Goal: Task Accomplishment & Management: Use online tool/utility

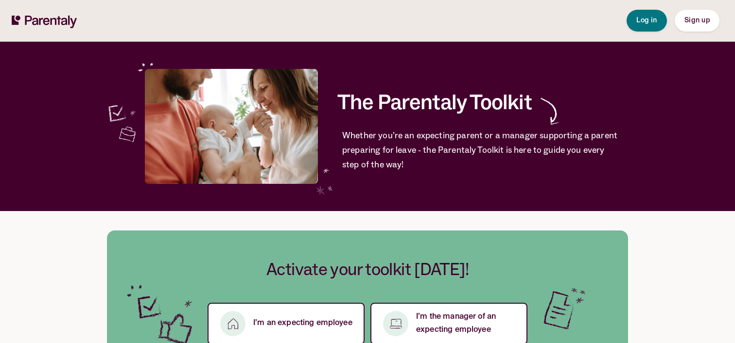
click at [107, 122] on div "The Parentaly Toolkit Whether you’re an expecting parent or a manager supportin…" at bounding box center [367, 127] width 521 height 170
click at [645, 15] on button "Log in" at bounding box center [646, 21] width 40 height 22
